Goal: Task Accomplishment & Management: Use online tool/utility

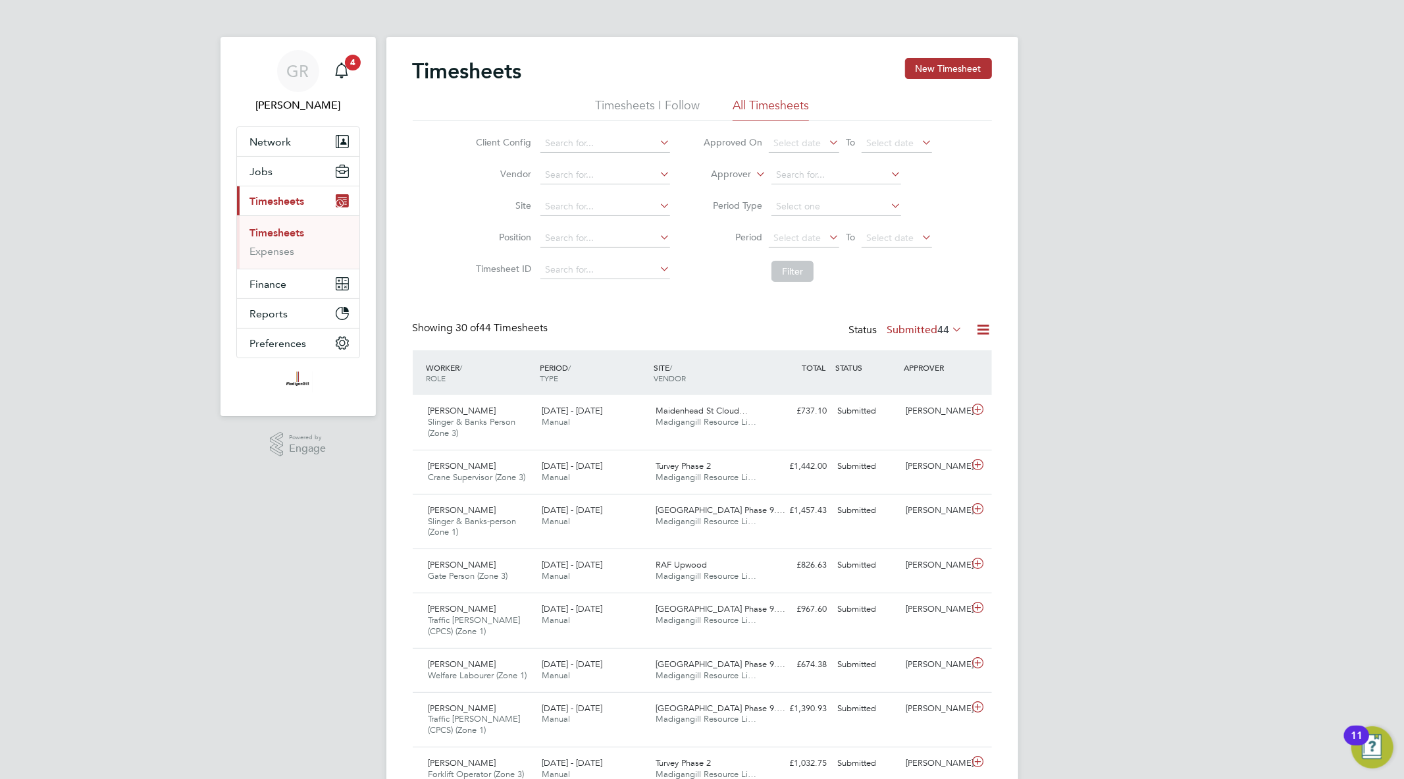
click at [989, 327] on icon at bounding box center [984, 329] width 16 height 16
click at [917, 356] on li "Export Timesheets" at bounding box center [901, 361] width 174 height 18
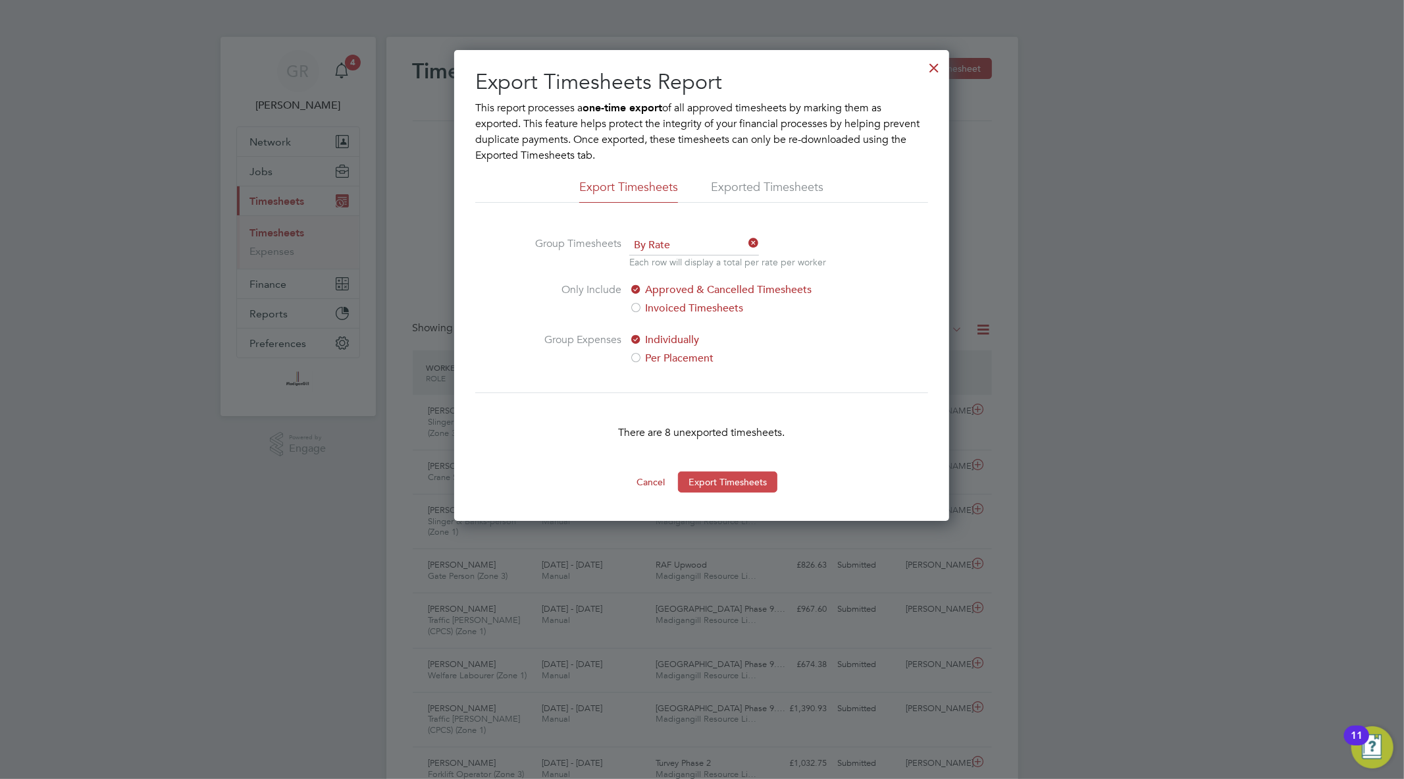
click at [752, 479] on button "Export Timesheets" at bounding box center [727, 481] width 99 height 21
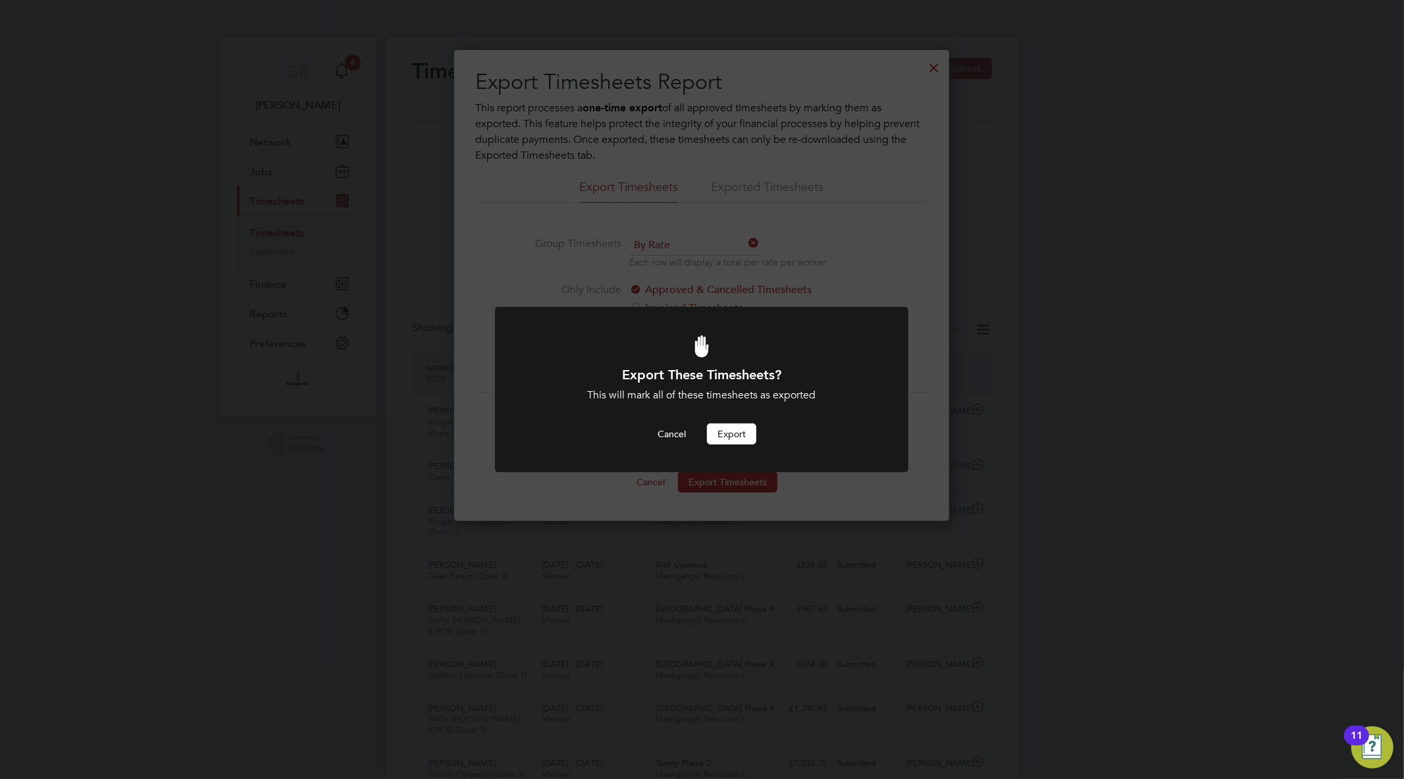
click at [725, 433] on button "Export" at bounding box center [731, 433] width 49 height 21
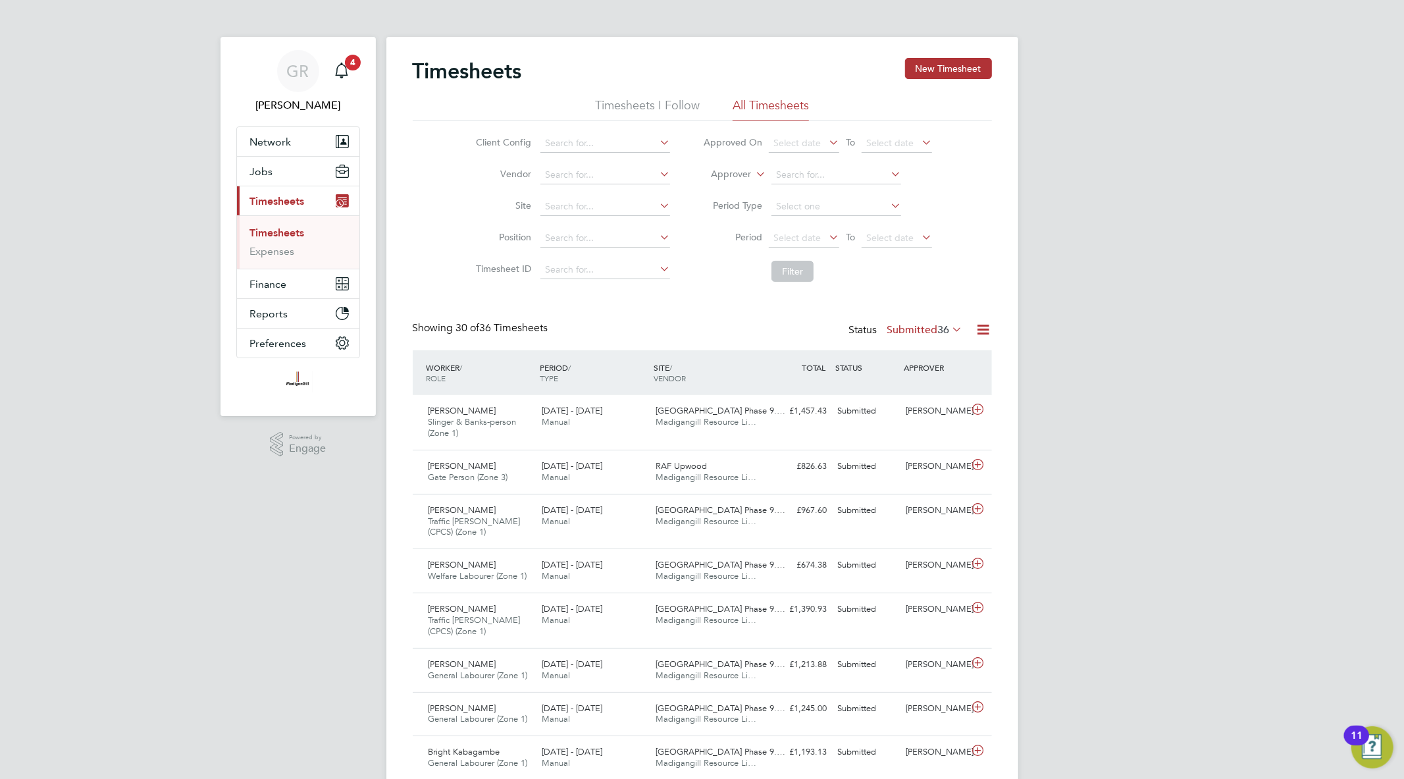
click at [987, 336] on icon at bounding box center [984, 329] width 16 height 16
click at [905, 359] on li "Export Timesheets" at bounding box center [901, 361] width 174 height 18
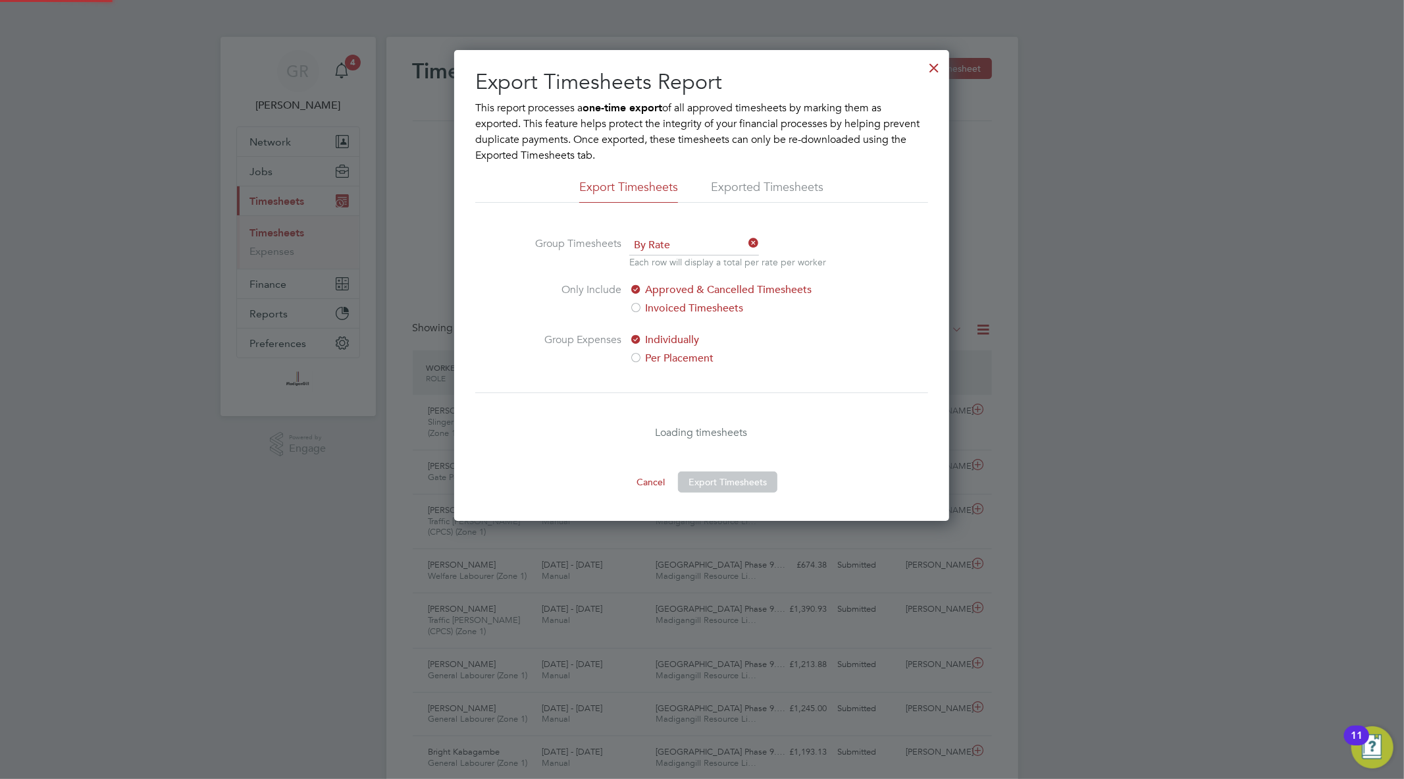
scroll to position [471, 495]
click at [933, 66] on div at bounding box center [934, 65] width 24 height 24
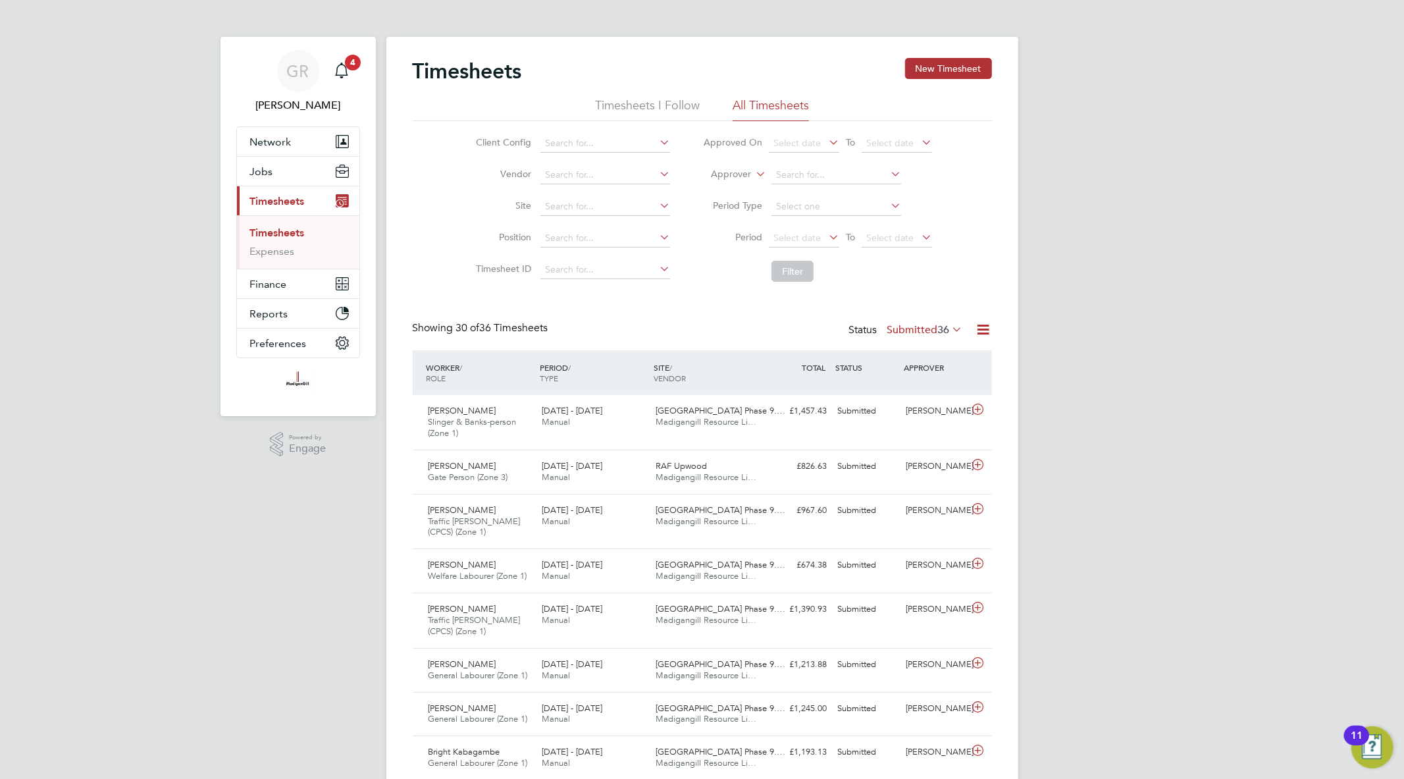
scroll to position [44, 115]
click at [985, 331] on icon at bounding box center [984, 329] width 16 height 16
click at [952, 354] on li "Export Timesheets" at bounding box center [901, 361] width 174 height 18
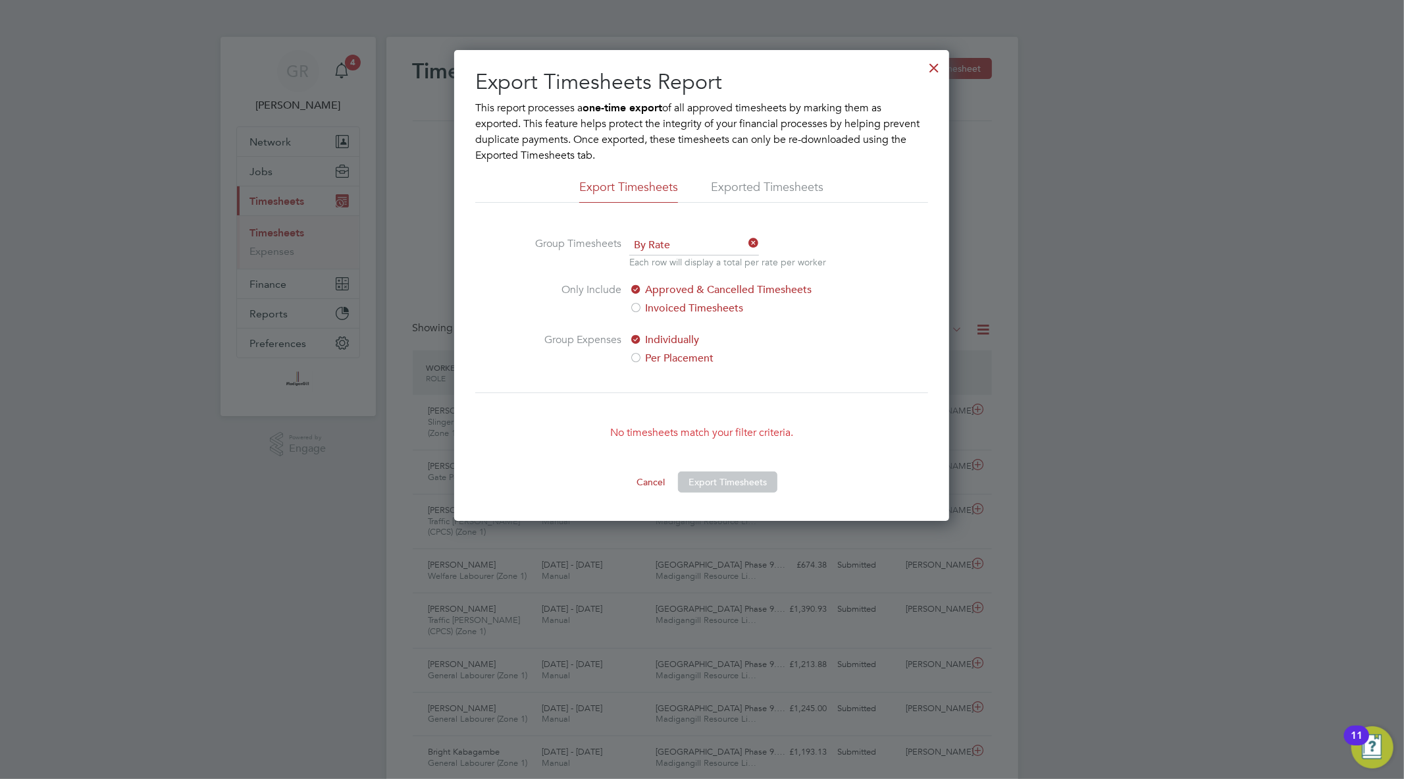
click at [931, 63] on div at bounding box center [934, 65] width 24 height 24
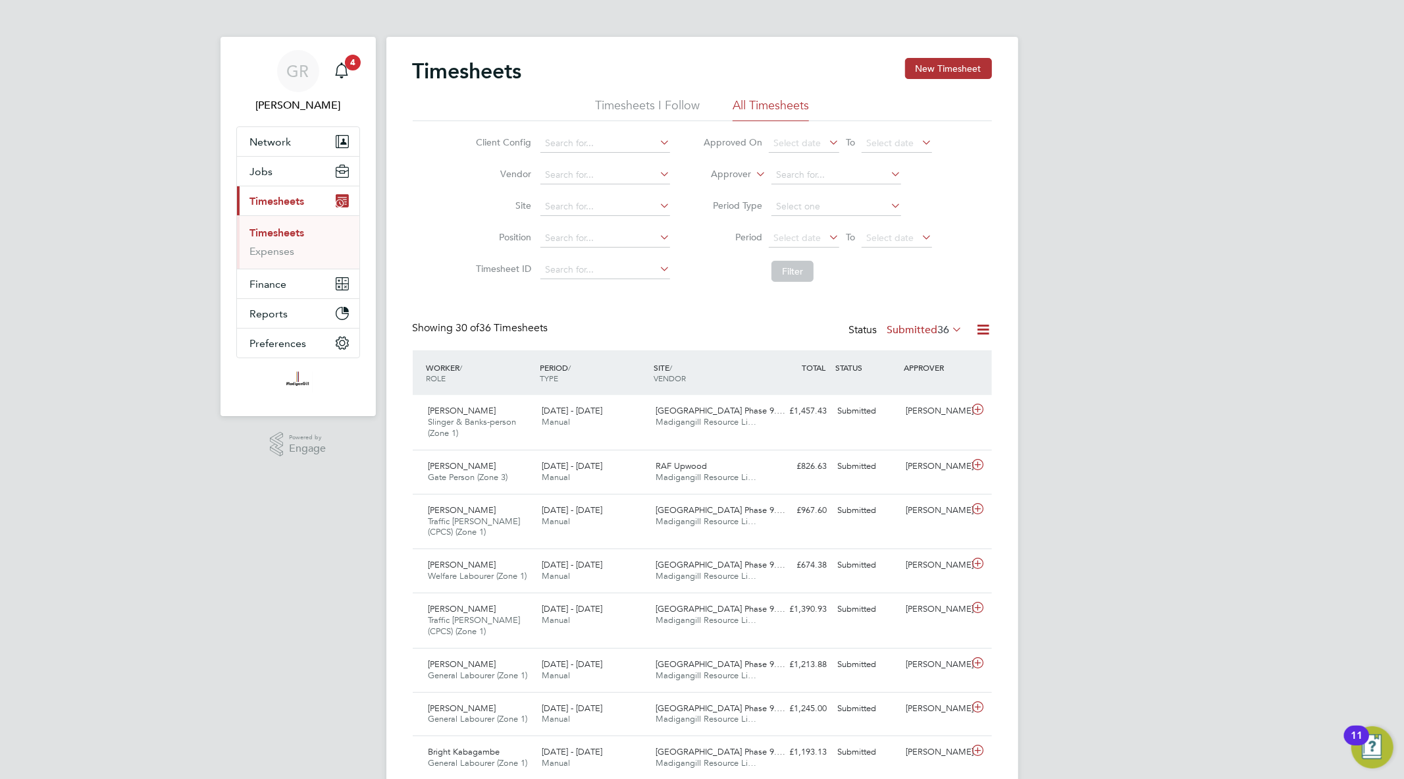
click at [980, 330] on icon at bounding box center [984, 329] width 16 height 16
click at [883, 352] on li "Export Timesheets" at bounding box center [901, 361] width 174 height 18
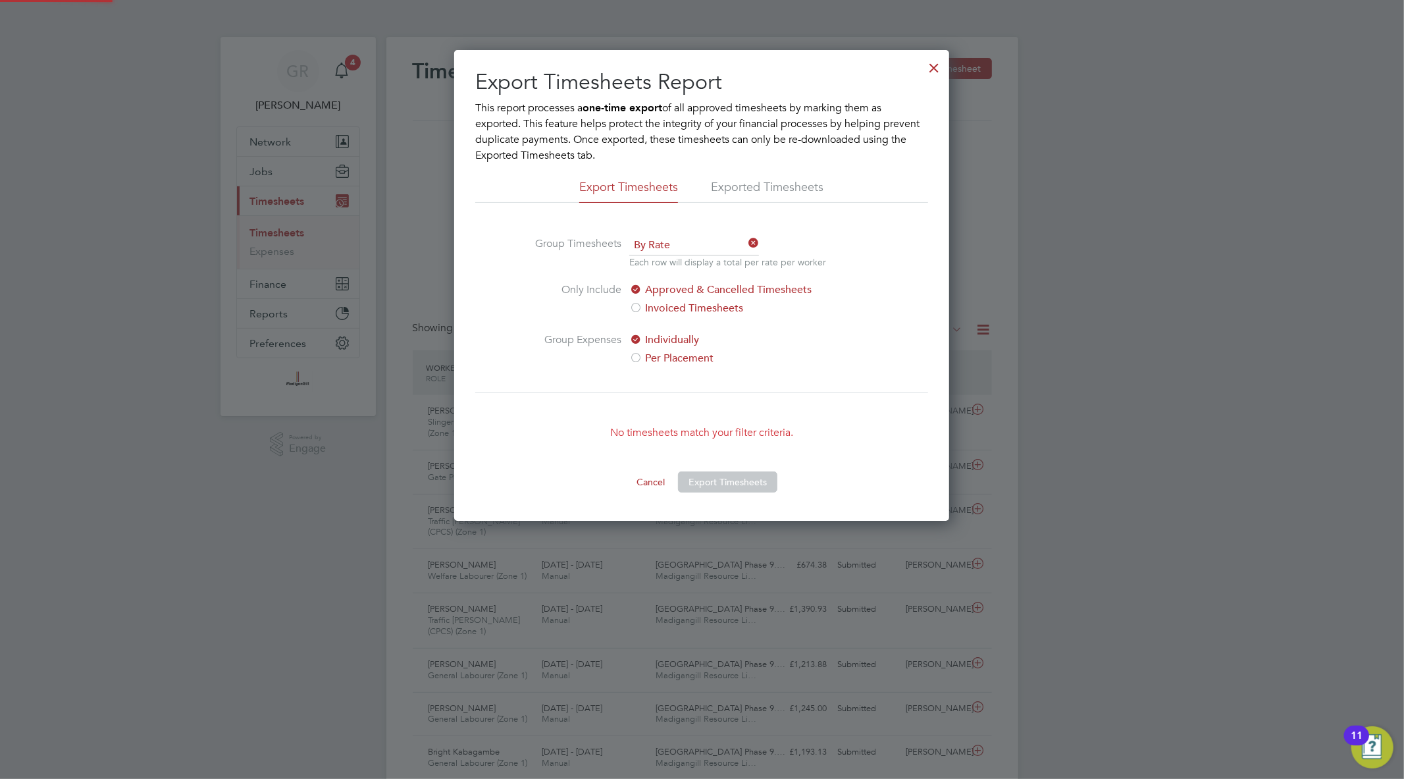
scroll to position [471, 495]
click at [929, 68] on div at bounding box center [934, 65] width 24 height 24
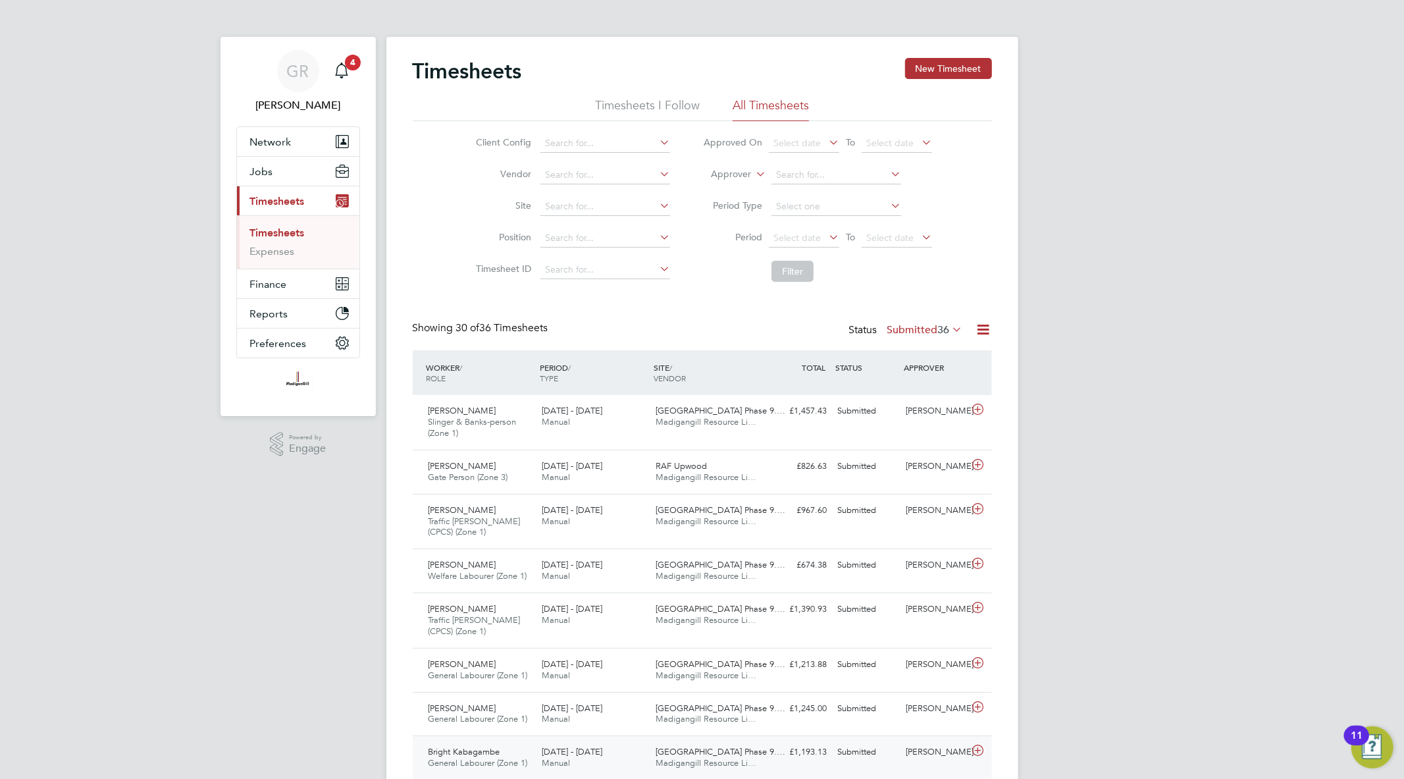
scroll to position [44, 115]
